Goal: Task Accomplishment & Management: Use online tool/utility

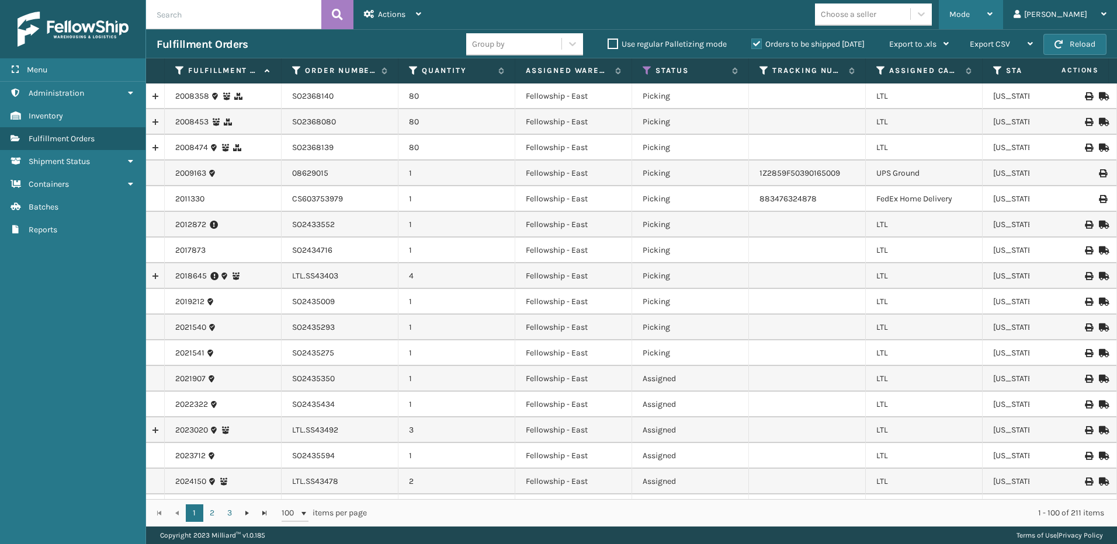
click at [970, 16] on span "Mode" at bounding box center [959, 14] width 20 height 10
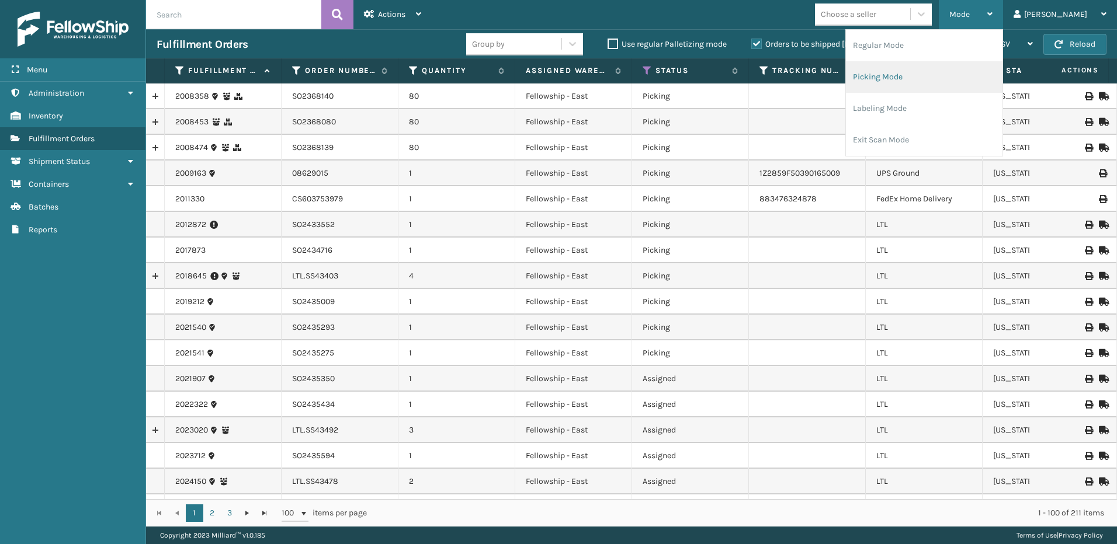
click at [926, 78] on li "Picking Mode" at bounding box center [924, 77] width 157 height 32
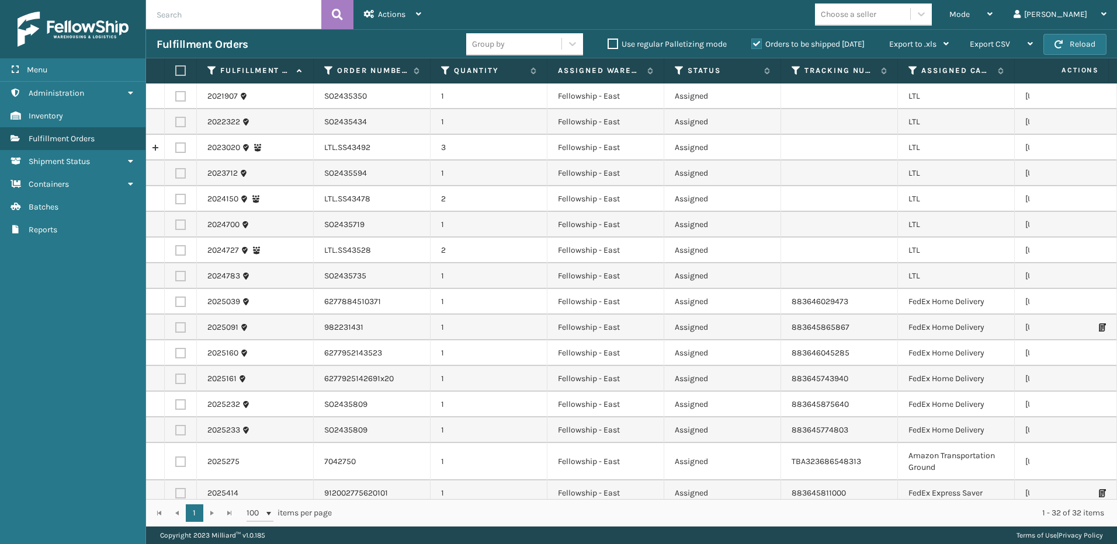
click at [184, 148] on label at bounding box center [180, 148] width 11 height 11
click at [176, 148] on input "checkbox" at bounding box center [175, 147] width 1 height 8
checkbox input "true"
click at [184, 203] on label at bounding box center [180, 199] width 11 height 11
click at [176, 202] on input "checkbox" at bounding box center [175, 198] width 1 height 8
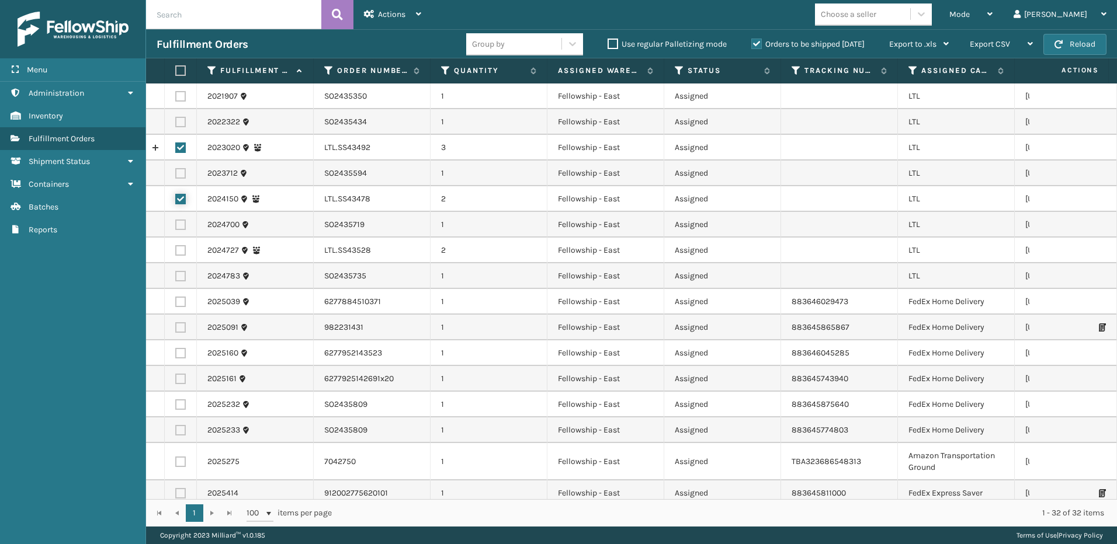
checkbox input "true"
click at [183, 252] on label at bounding box center [180, 250] width 11 height 11
click at [176, 252] on input "checkbox" at bounding box center [175, 249] width 1 height 8
checkbox input "true"
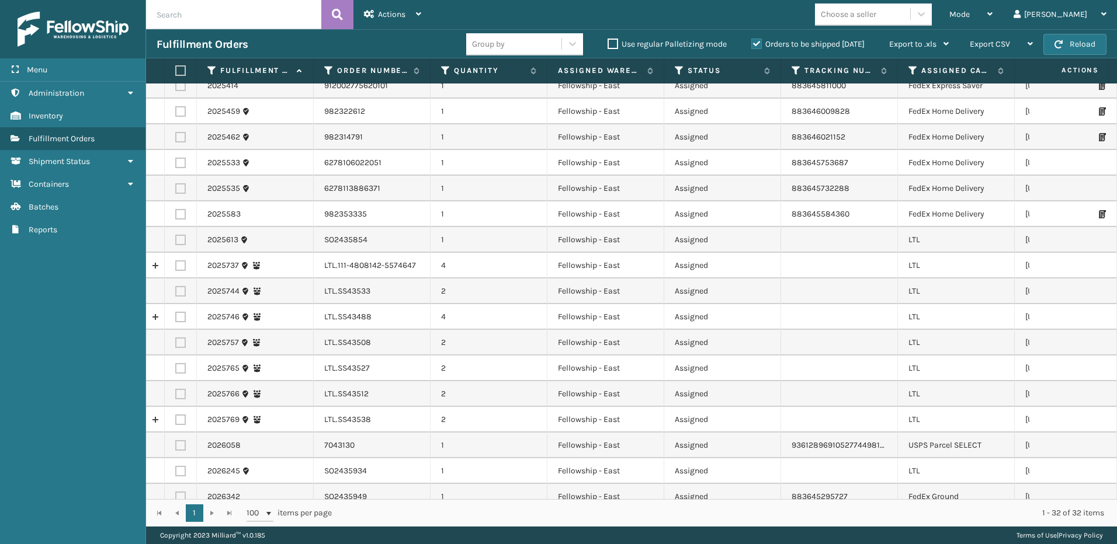
scroll to position [409, 0]
click at [180, 266] on label at bounding box center [180, 264] width 11 height 11
click at [176, 266] on input "checkbox" at bounding box center [175, 263] width 1 height 8
checkbox input "true"
click at [181, 292] on label at bounding box center [180, 290] width 11 height 11
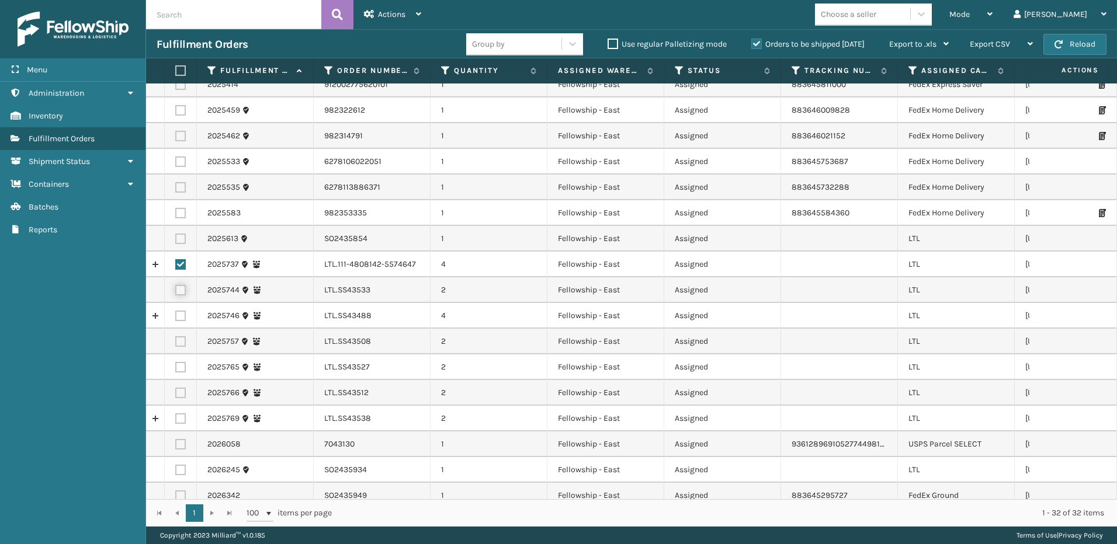
click at [176, 292] on input "checkbox" at bounding box center [175, 289] width 1 height 8
checkbox input "true"
click at [182, 318] on label at bounding box center [180, 316] width 11 height 11
click at [176, 318] on input "checkbox" at bounding box center [175, 315] width 1 height 8
checkbox input "true"
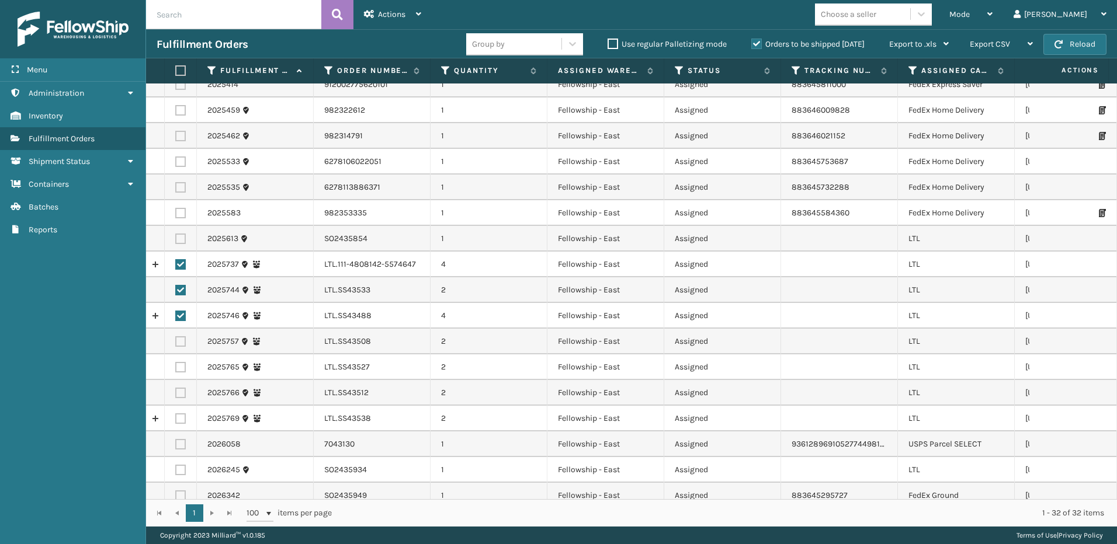
click at [184, 342] on label at bounding box center [180, 341] width 11 height 11
click at [176, 342] on input "checkbox" at bounding box center [175, 340] width 1 height 8
checkbox input "true"
click at [179, 369] on label at bounding box center [180, 367] width 11 height 11
click at [176, 369] on input "checkbox" at bounding box center [175, 366] width 1 height 8
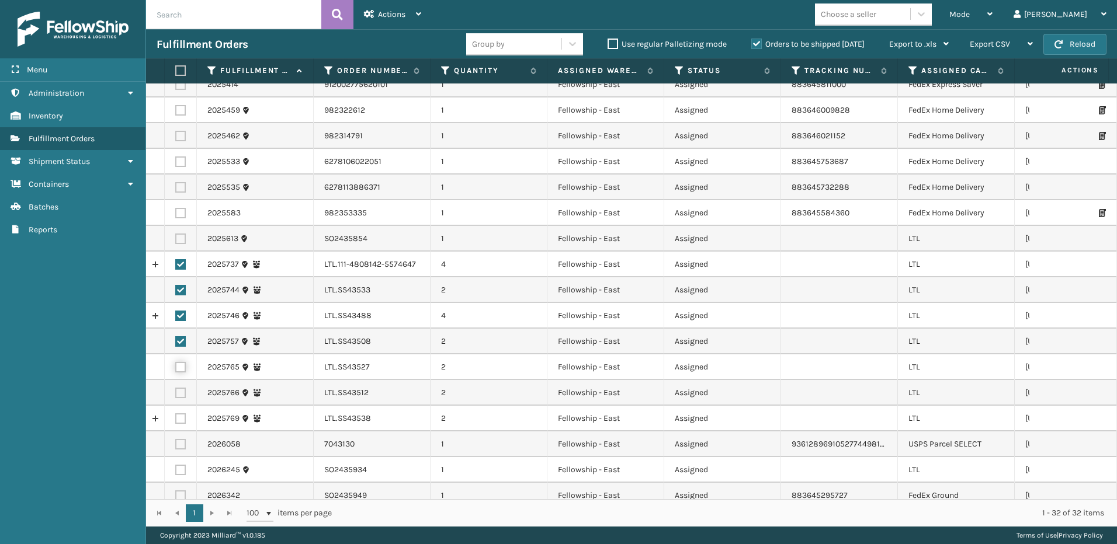
checkbox input "true"
click at [180, 390] on label at bounding box center [180, 393] width 11 height 11
click at [176, 390] on input "checkbox" at bounding box center [175, 392] width 1 height 8
checkbox input "true"
click at [179, 418] on label at bounding box center [180, 419] width 11 height 11
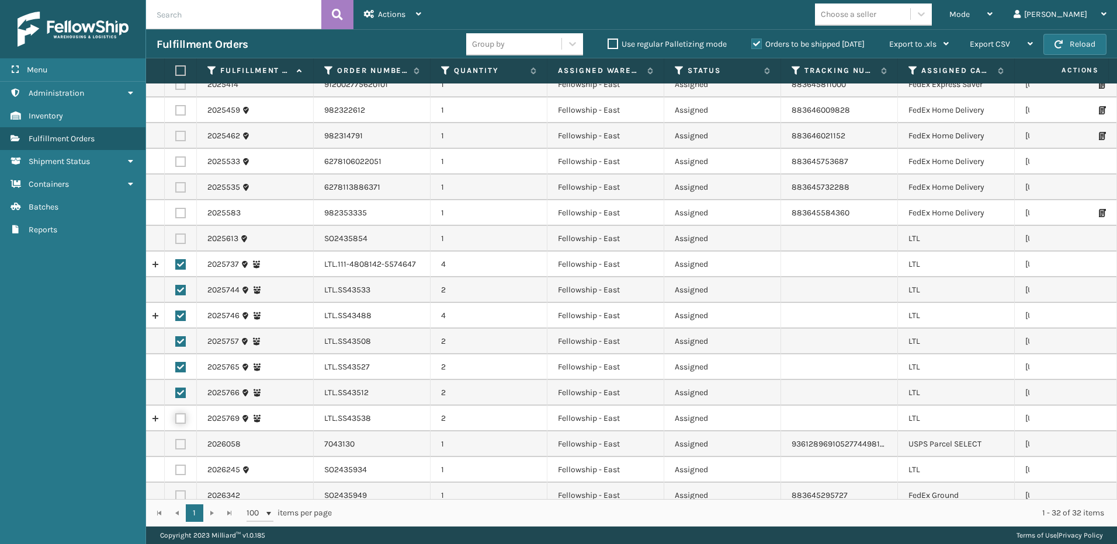
click at [176, 418] on input "checkbox" at bounding box center [175, 418] width 1 height 8
checkbox input "true"
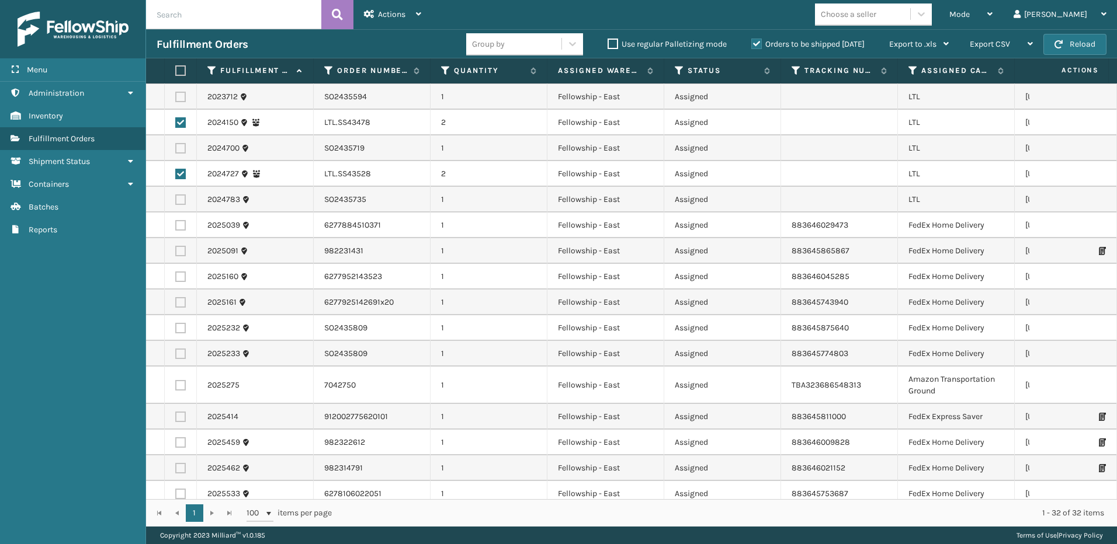
scroll to position [0, 0]
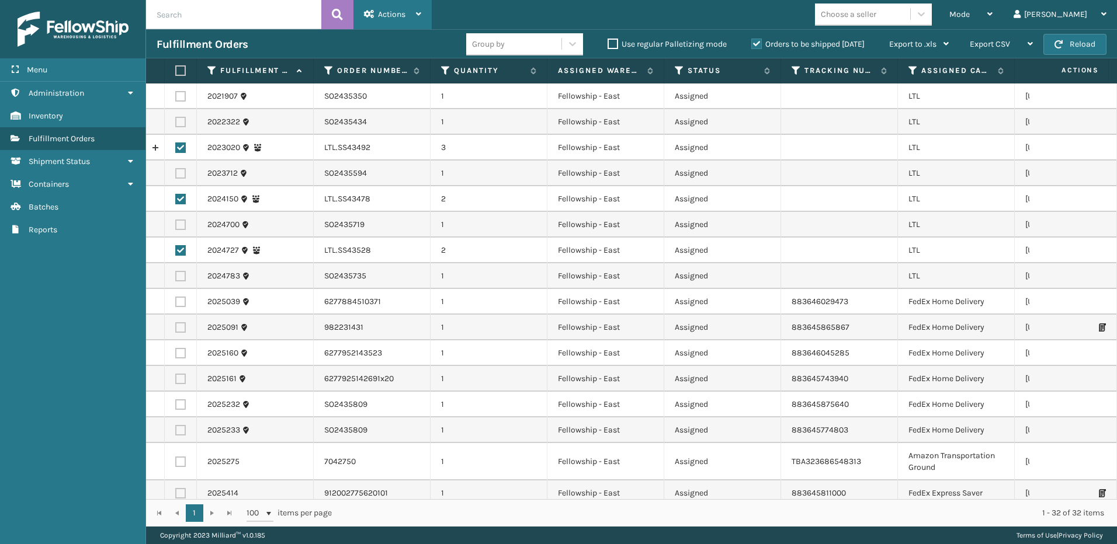
click at [400, 16] on span "Actions" at bounding box center [391, 14] width 27 height 10
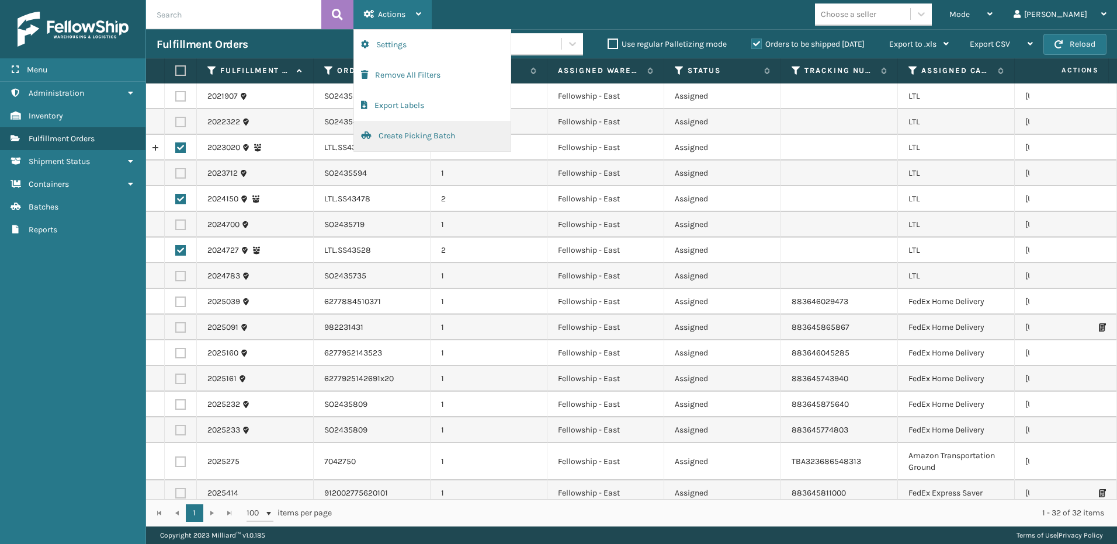
click at [401, 135] on button "Create Picking Batch" at bounding box center [432, 136] width 157 height 30
